Goal: Check status: Check status

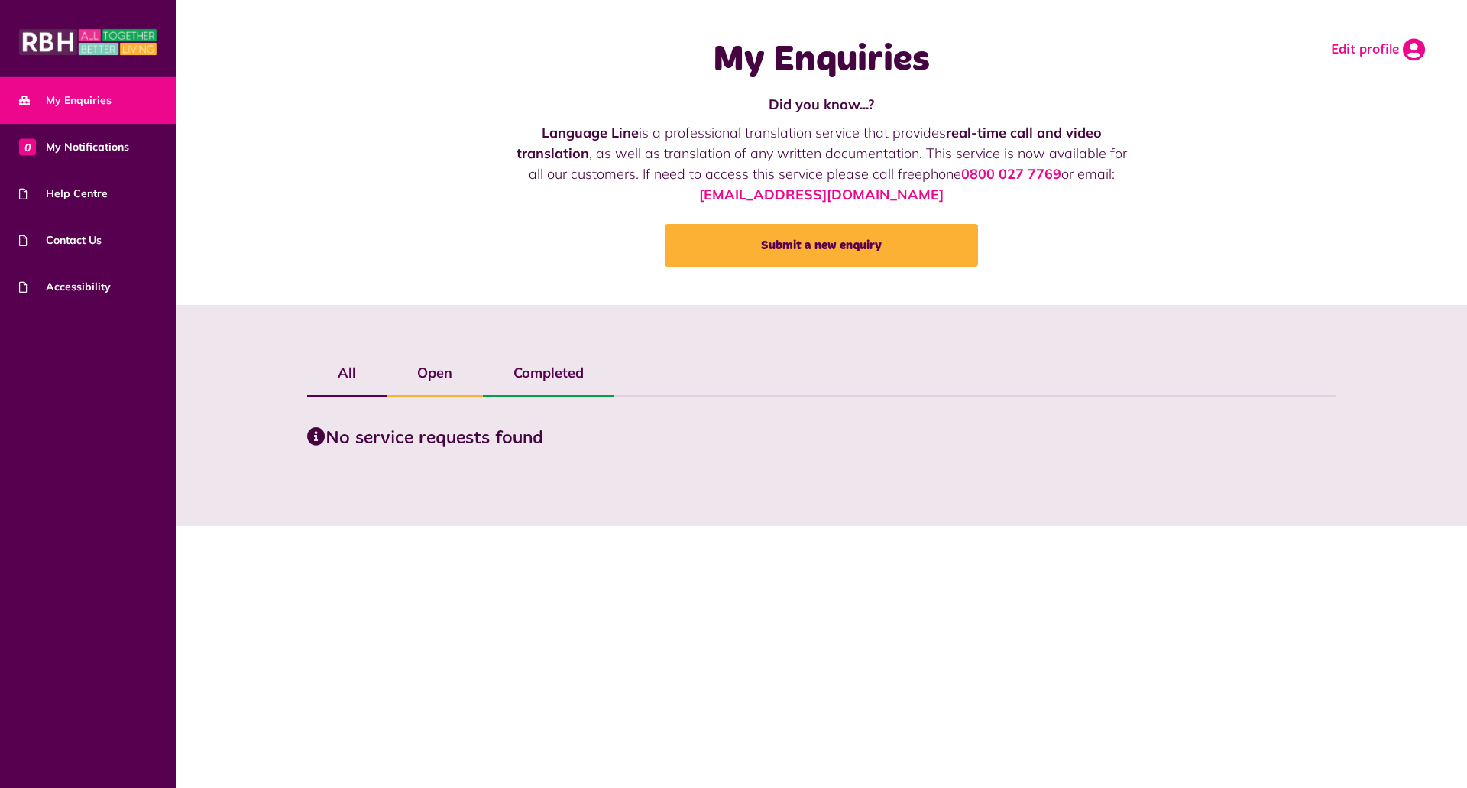
click at [1414, 48] on icon at bounding box center [1414, 49] width 22 height 23
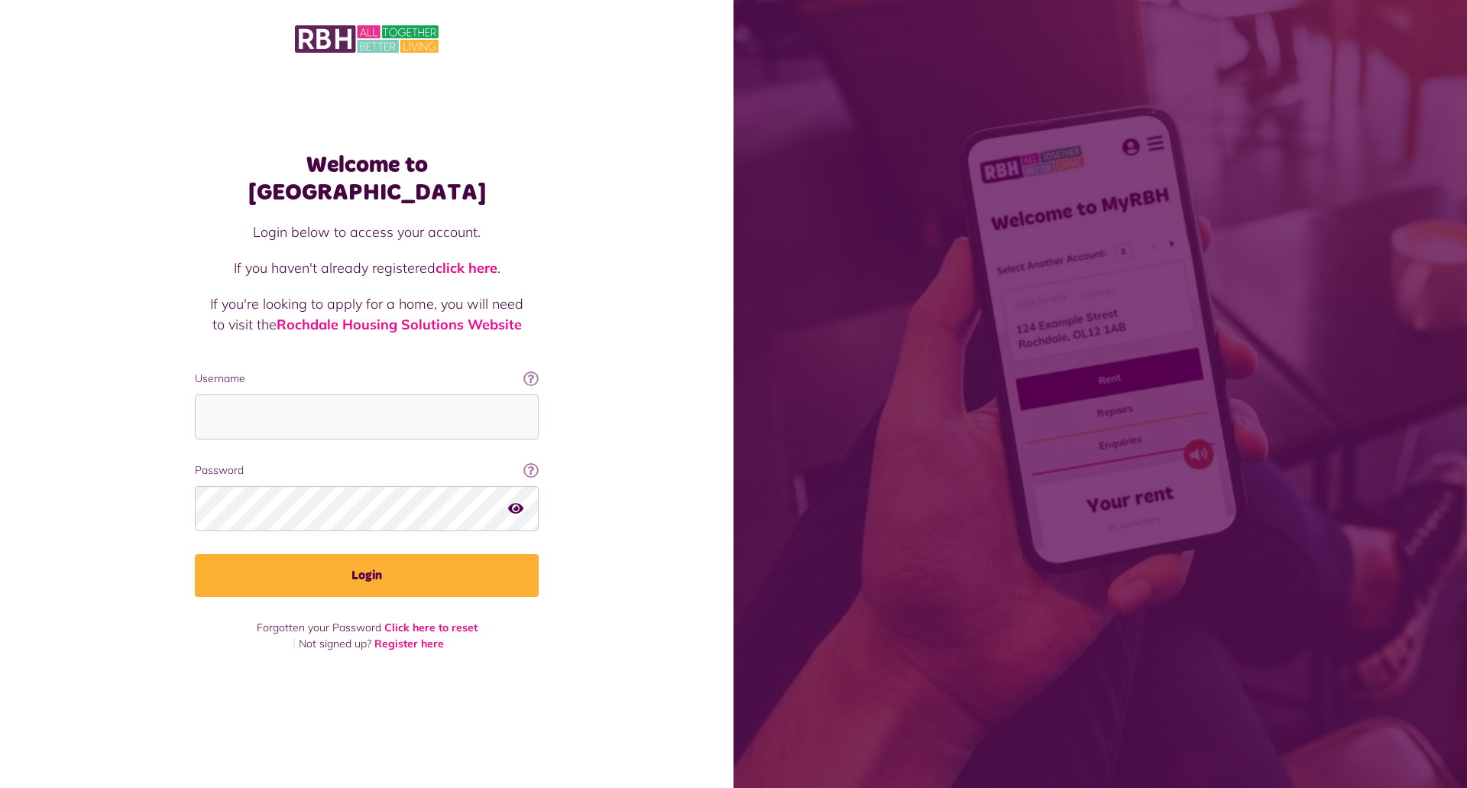
click at [250, 377] on div "Username This will be the email you used when you originally registered with My…" at bounding box center [367, 405] width 344 height 69
click at [245, 406] on input "Username" at bounding box center [367, 416] width 344 height 45
type input "**********"
click at [195, 554] on button "Login" at bounding box center [367, 575] width 344 height 43
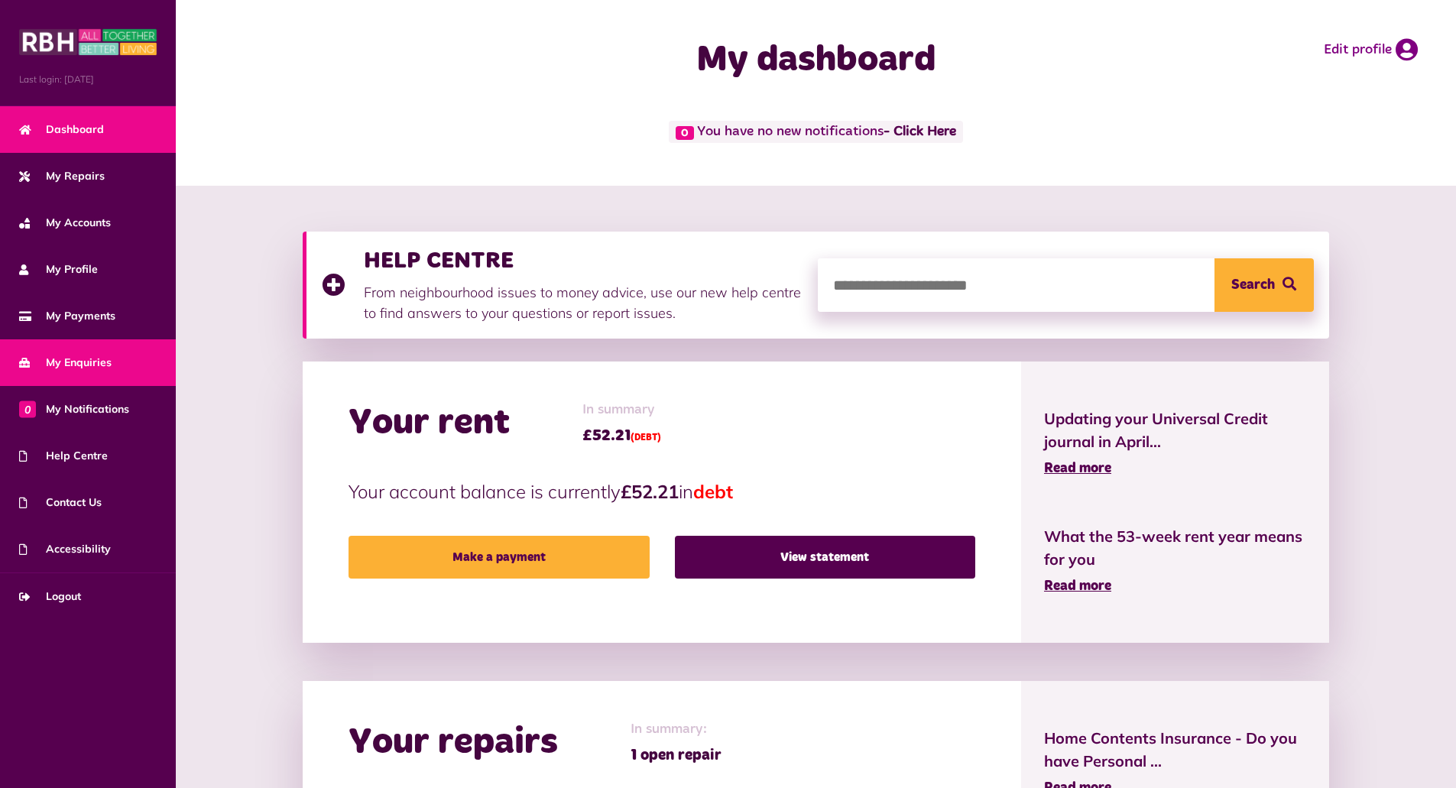
click at [61, 366] on span "My Enquiries" at bounding box center [65, 363] width 92 height 16
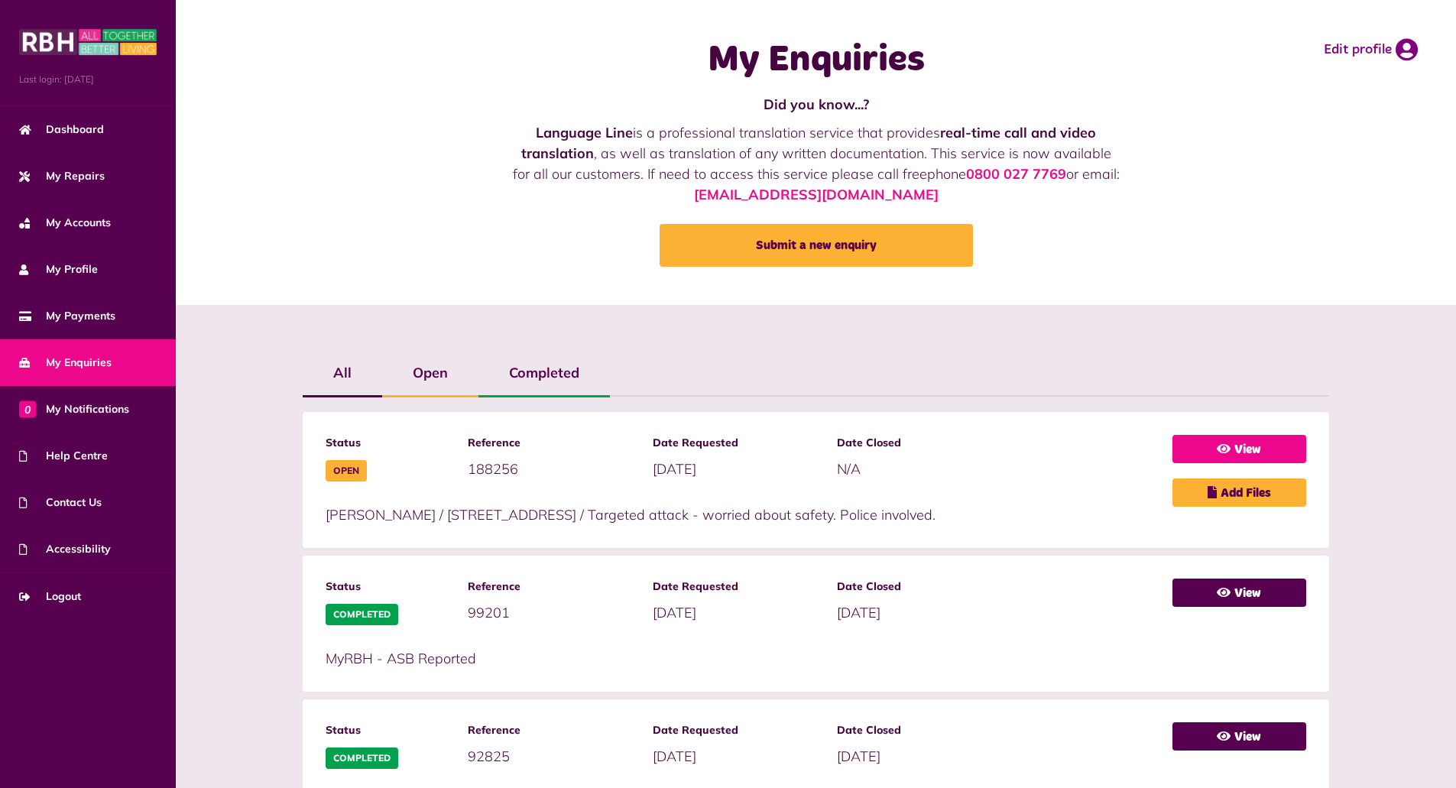
click at [1240, 445] on link "View" at bounding box center [1239, 449] width 134 height 28
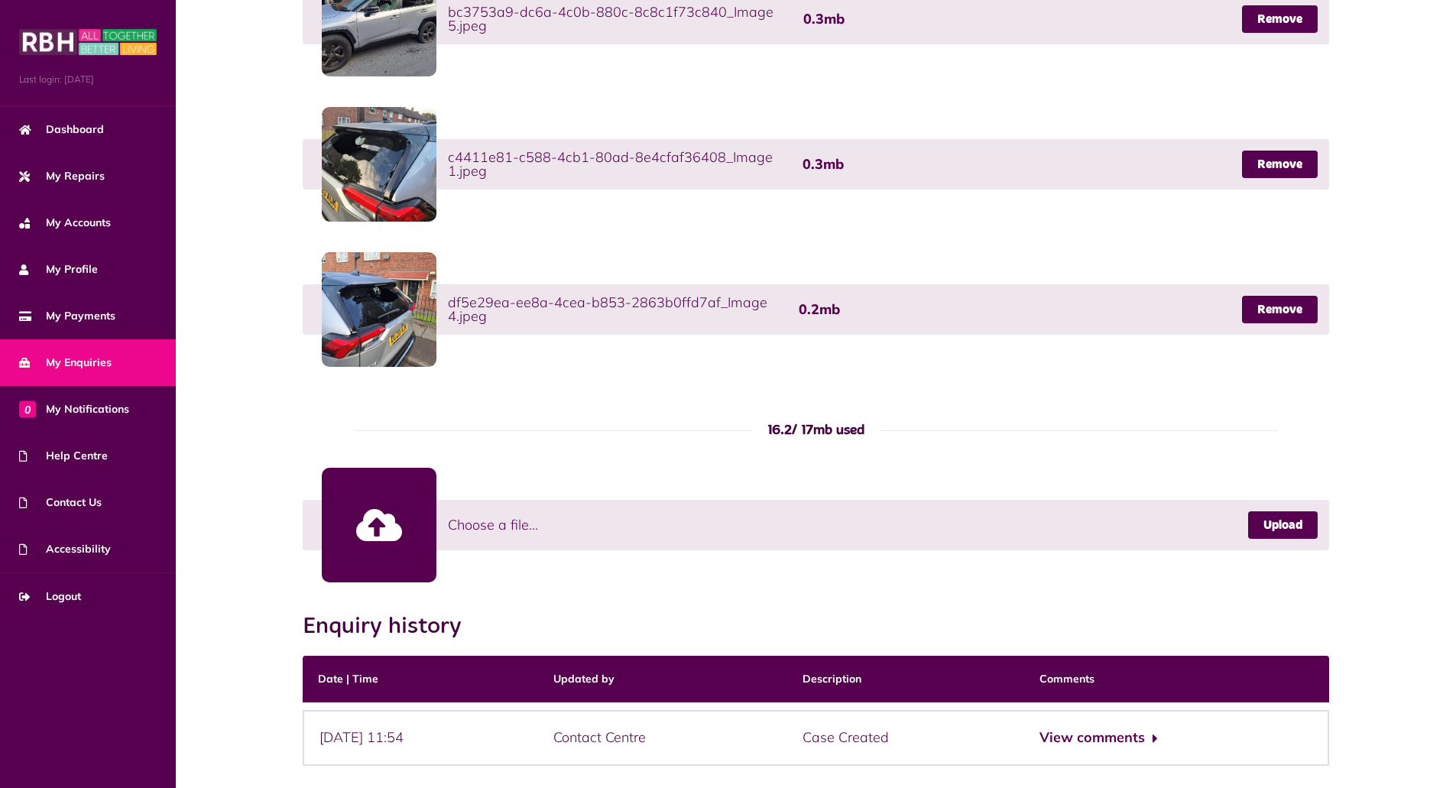
scroll to position [883, 0]
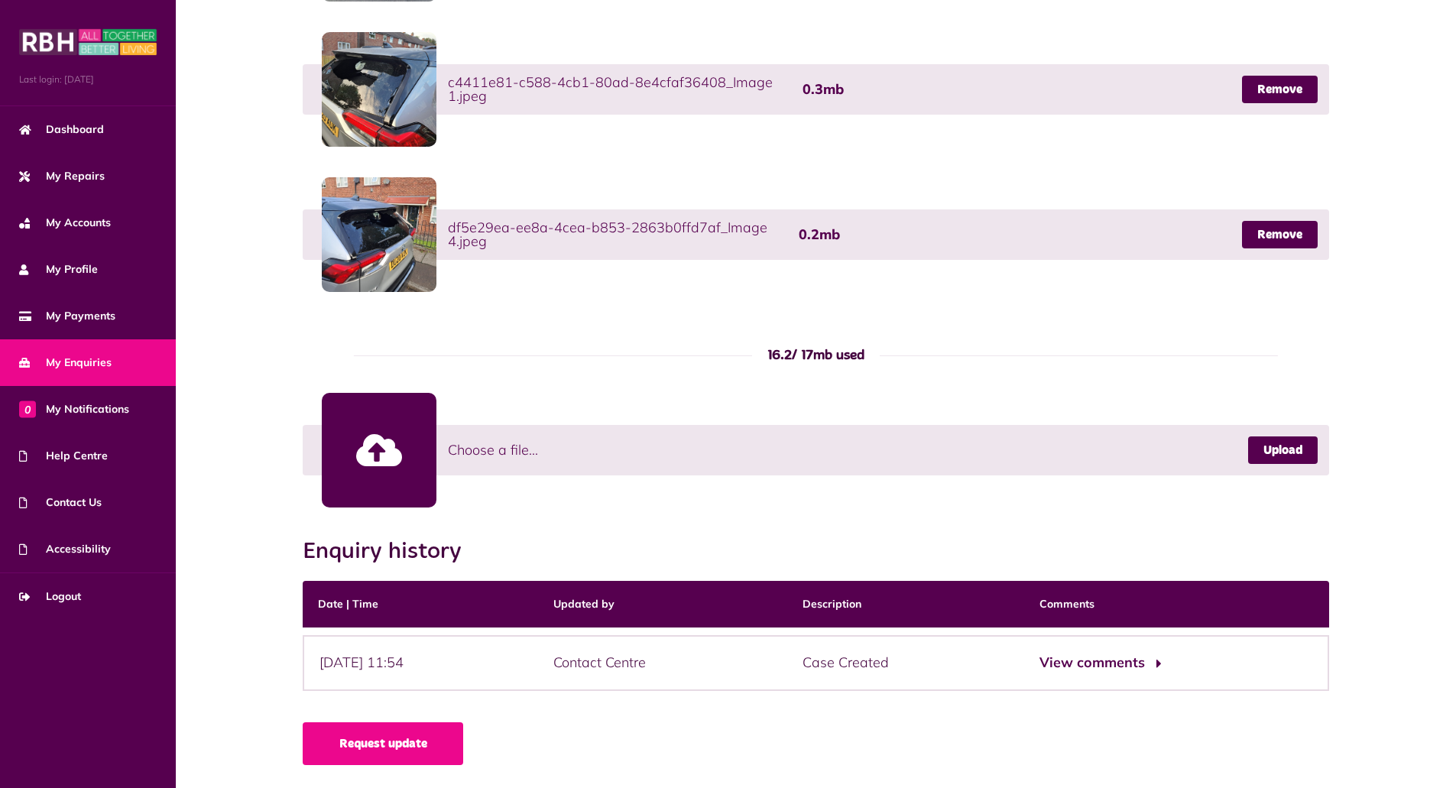
click at [1116, 660] on button "View comments" at bounding box center [1098, 663] width 118 height 22
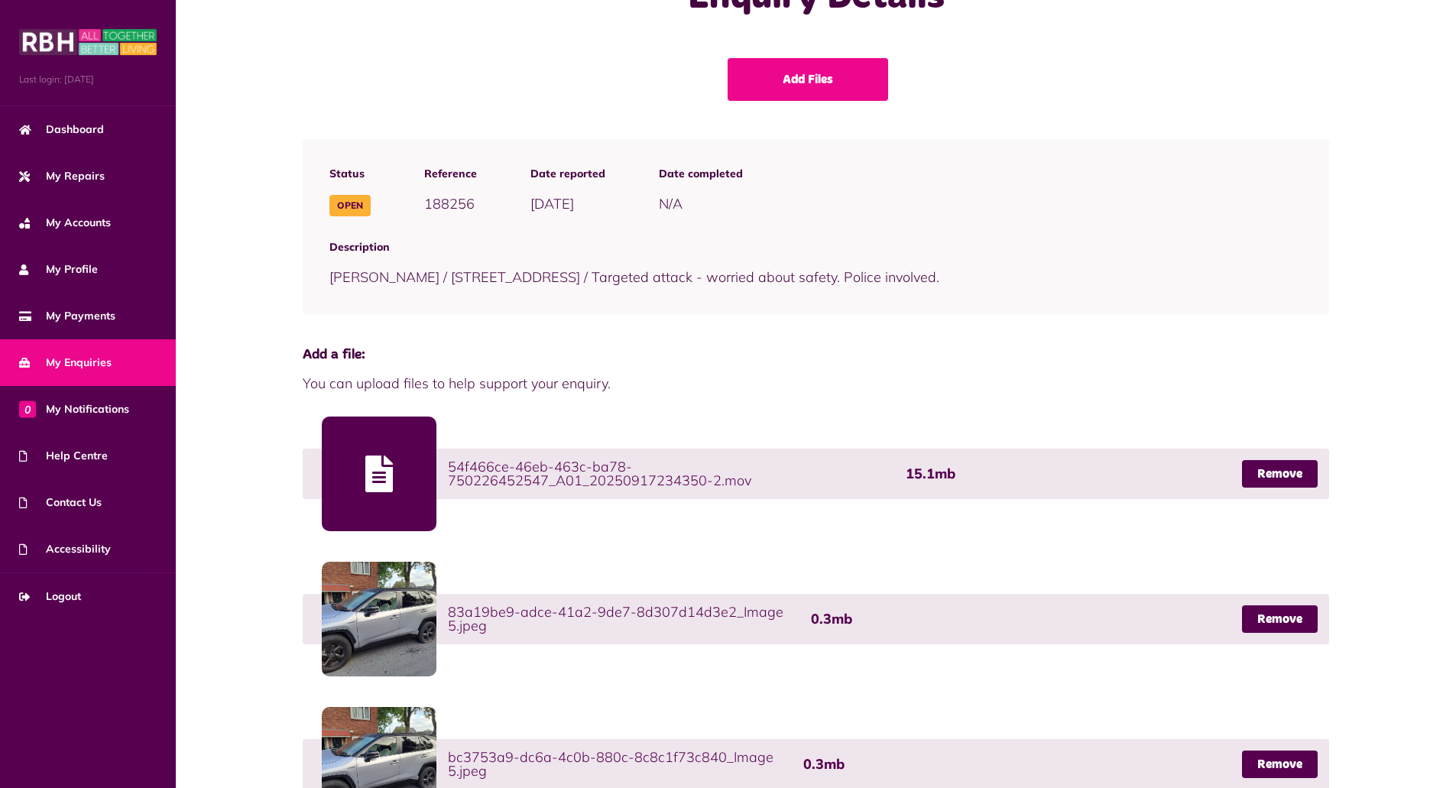
scroll to position [0, 0]
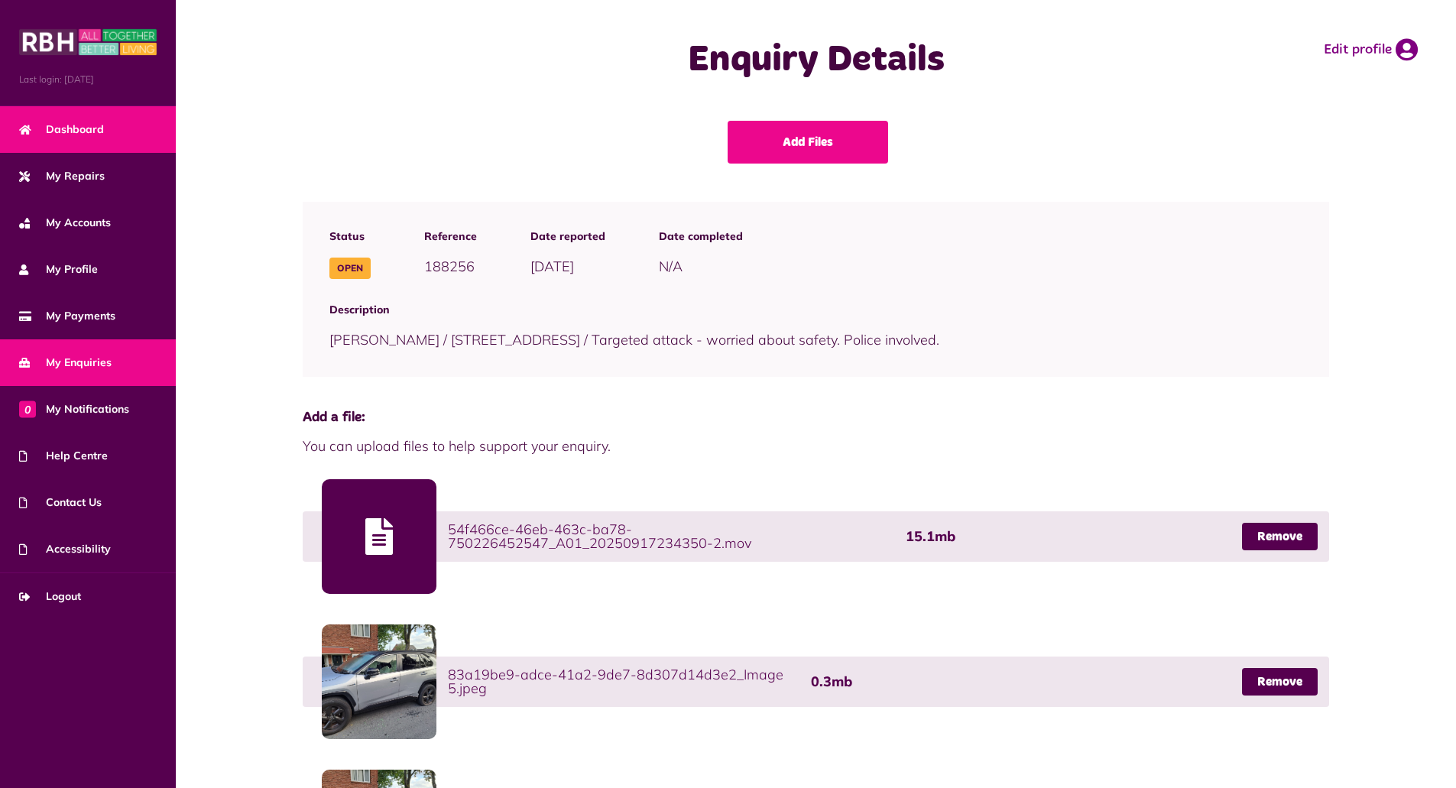
click at [64, 142] on link "Dashboard" at bounding box center [88, 129] width 176 height 47
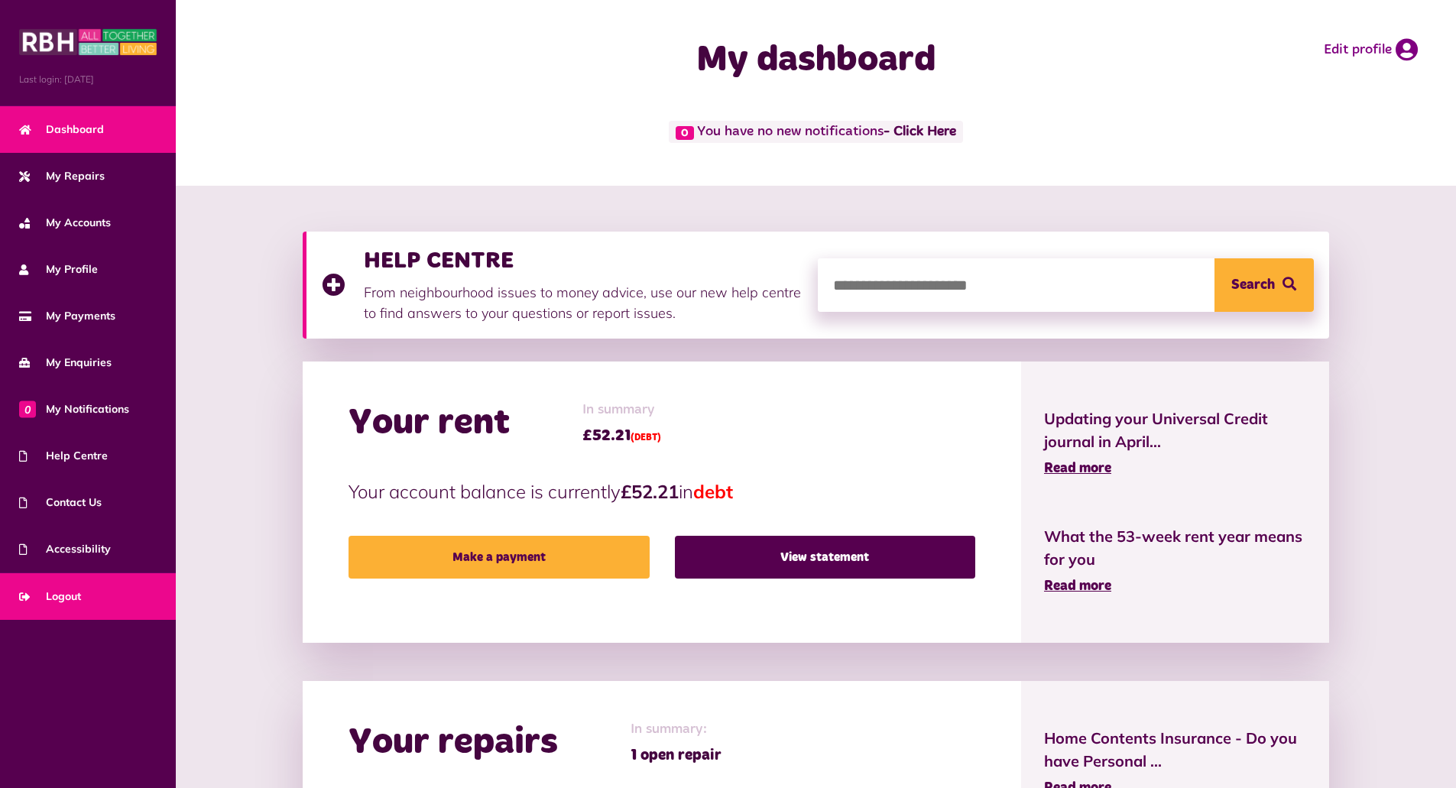
click at [56, 597] on span "Logout" at bounding box center [50, 597] width 62 height 16
